Goal: Task Accomplishment & Management: Complete application form

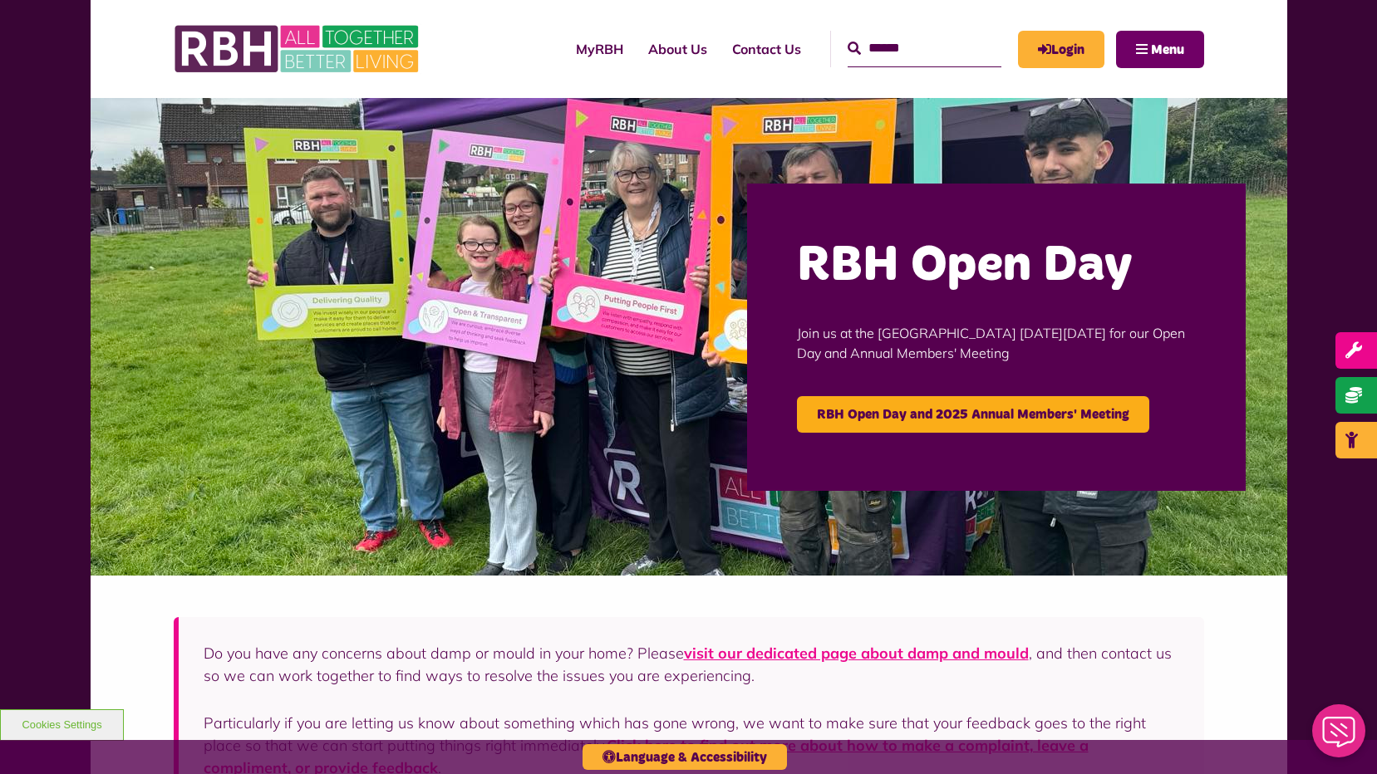
click at [1167, 51] on span "Menu" at bounding box center [1167, 49] width 33 height 13
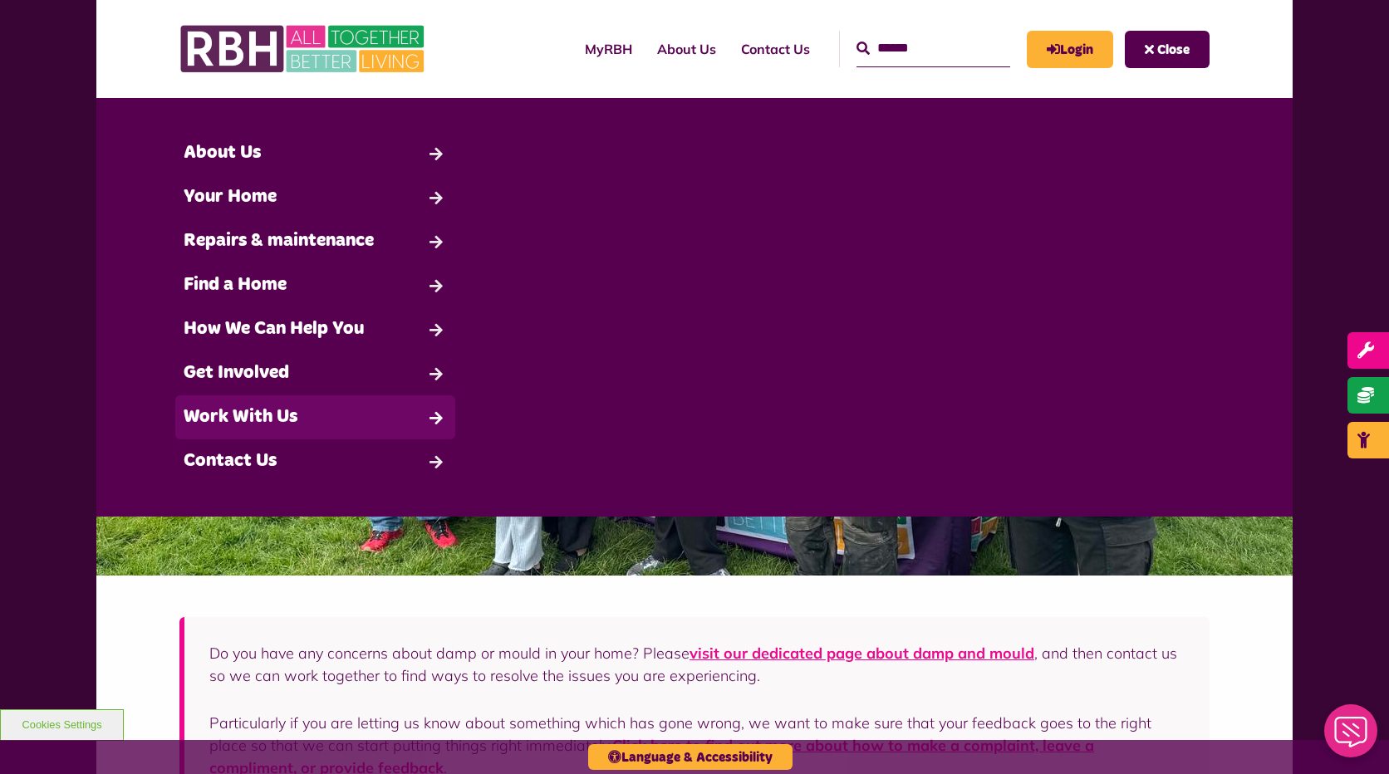
click at [292, 415] on link "Work With Us" at bounding box center [315, 418] width 280 height 44
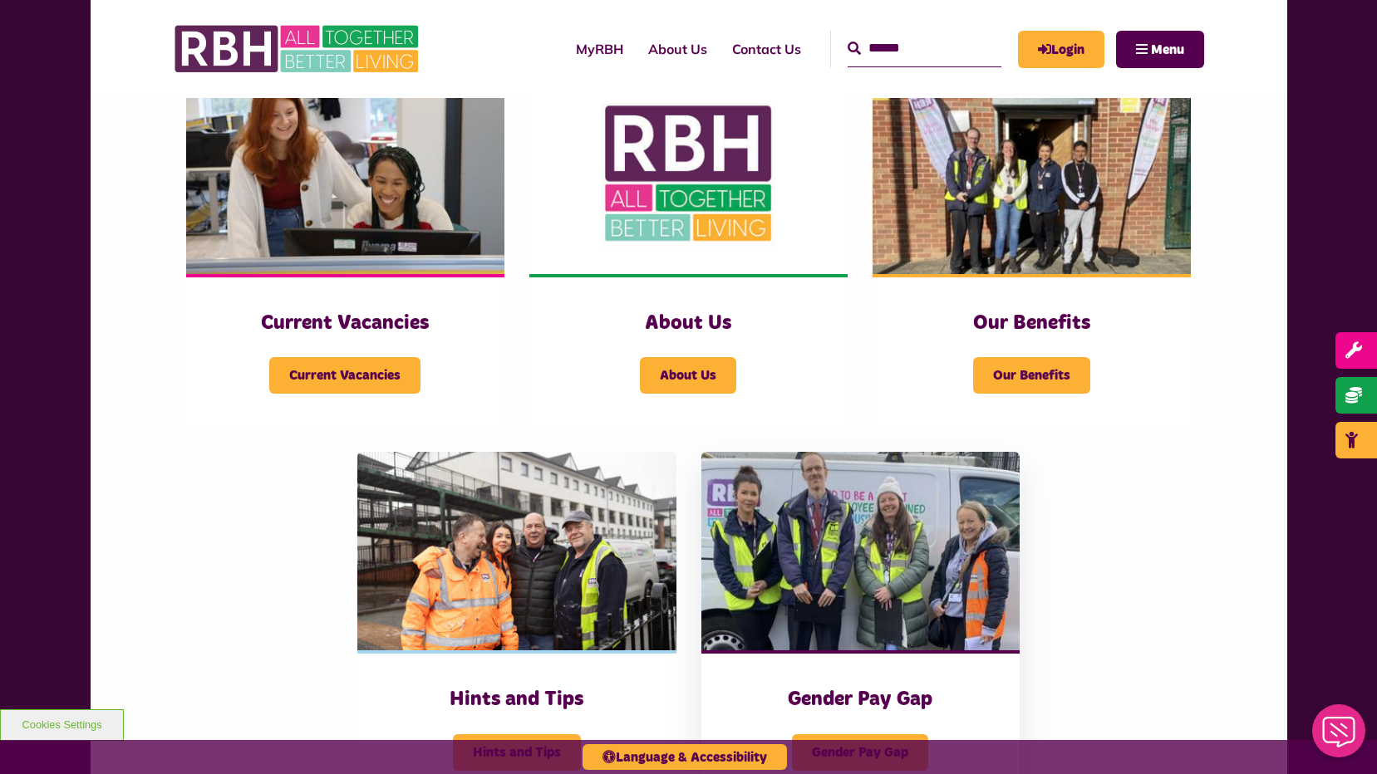
scroll to position [415, 0]
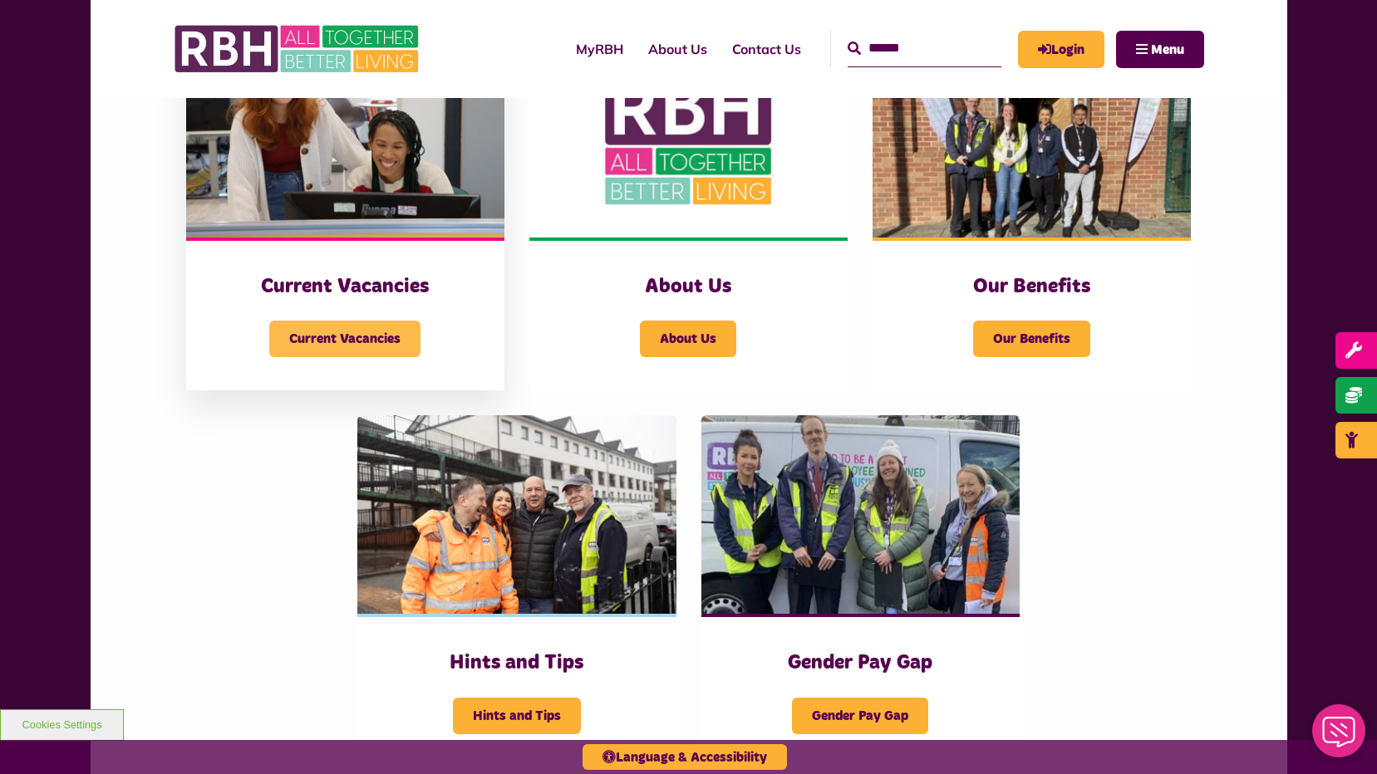
click at [330, 337] on span "Current Vacancies" at bounding box center [344, 339] width 151 height 37
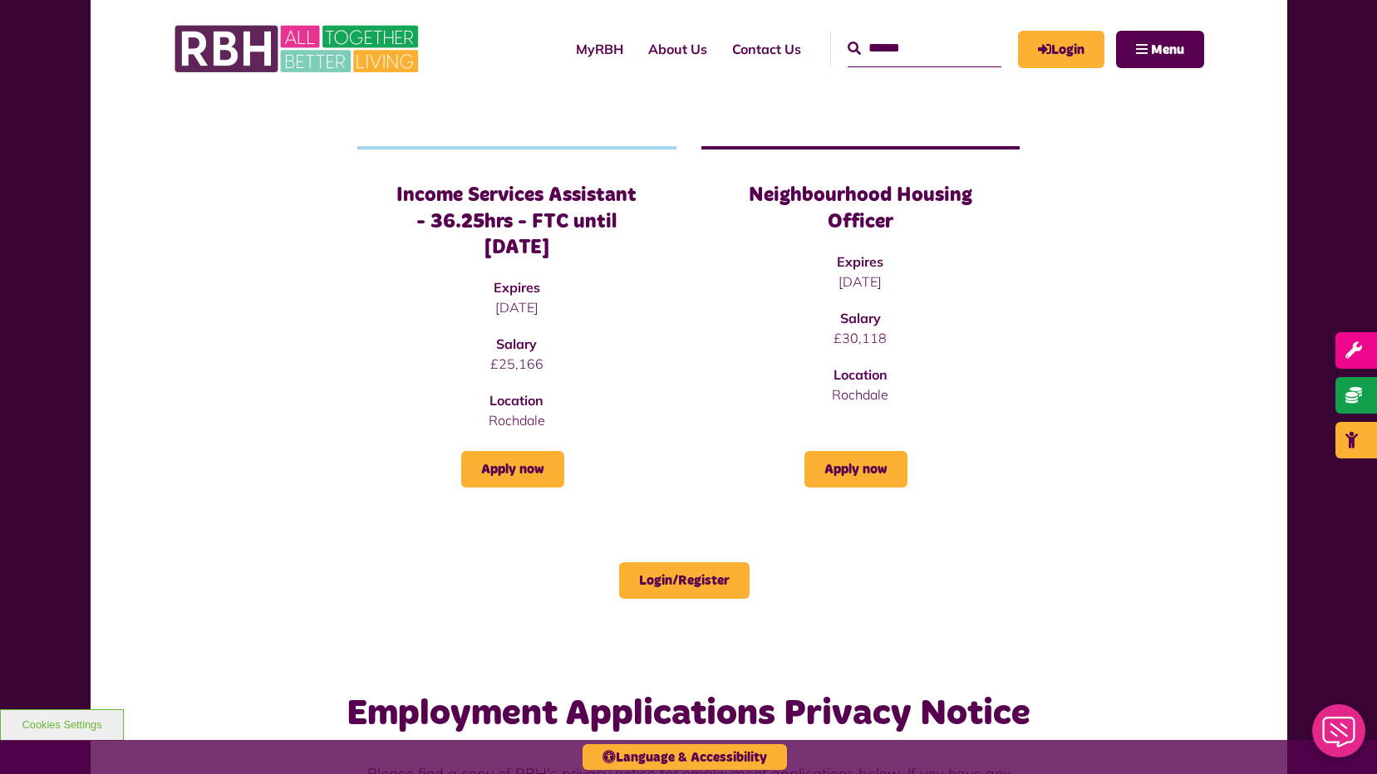
scroll to position [582, 0]
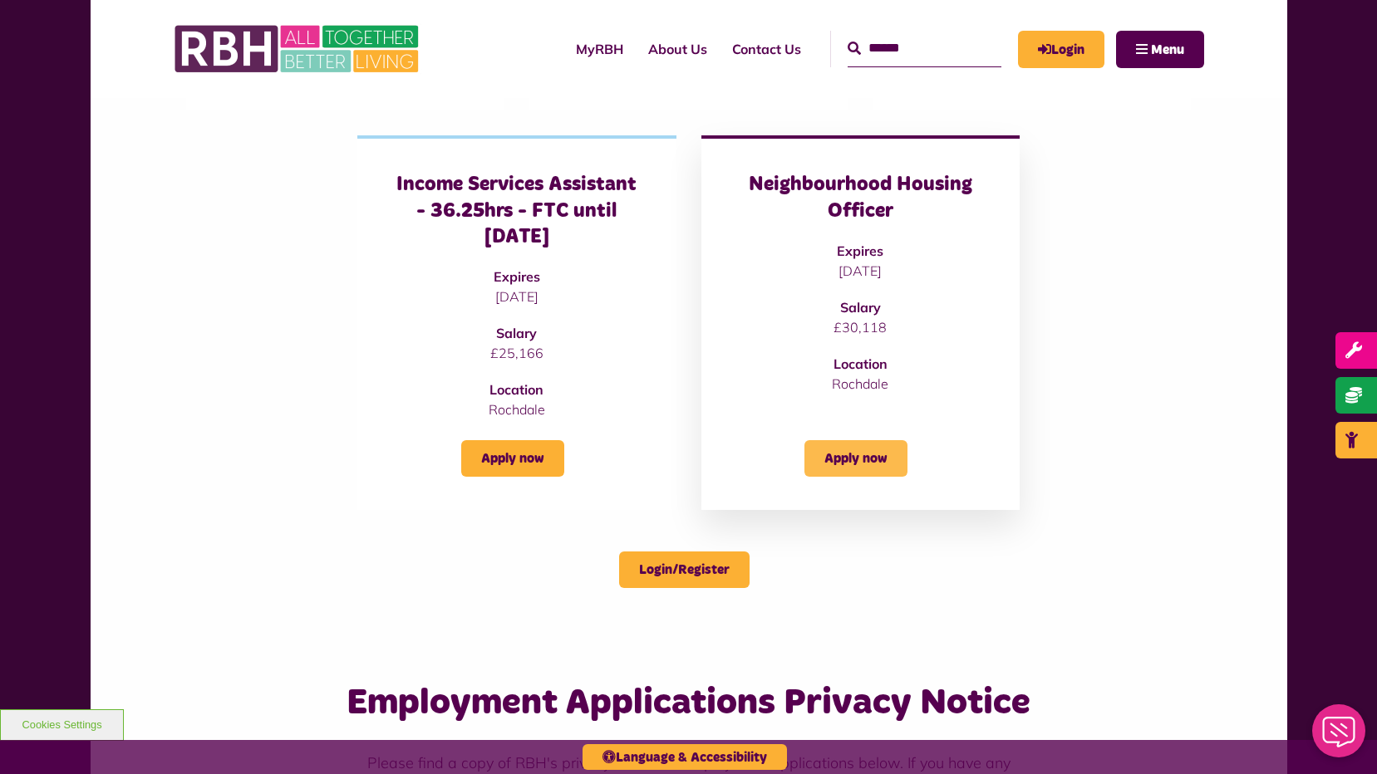
click at [858, 450] on link "Apply now" at bounding box center [855, 458] width 103 height 37
